Goal: Check status: Check status

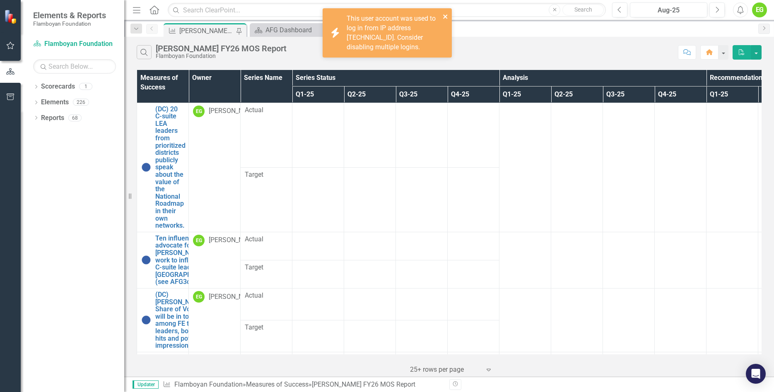
click at [444, 14] on icon "close" at bounding box center [446, 16] width 6 height 7
